Goal: Information Seeking & Learning: Learn about a topic

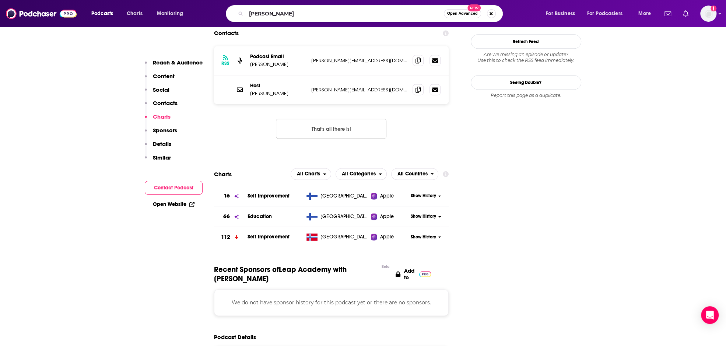
type input "melanie avalon"
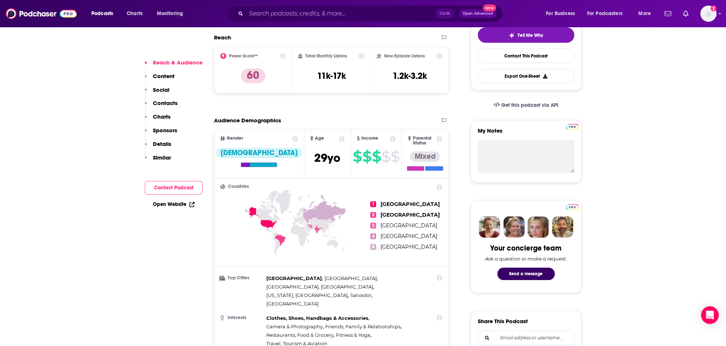
scroll to position [184, 0]
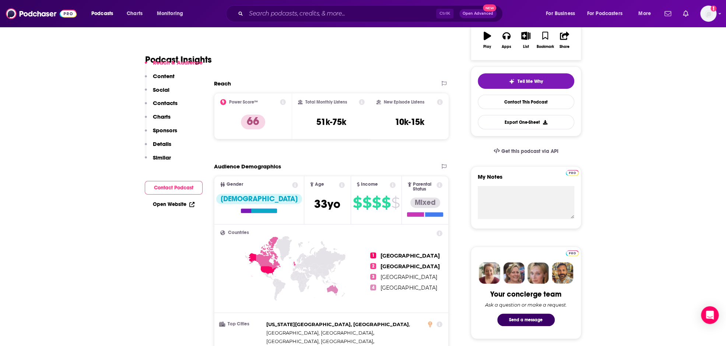
scroll to position [184, 0]
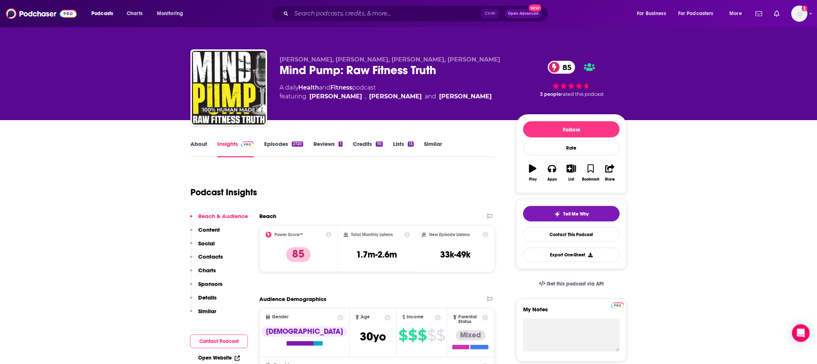
click at [807, 41] on div "[PERSON_NAME], [PERSON_NAME], [PERSON_NAME], [PERSON_NAME] Mind Pump: Raw Fitne…" at bounding box center [408, 60] width 817 height 120
